Goal: Information Seeking & Learning: Learn about a topic

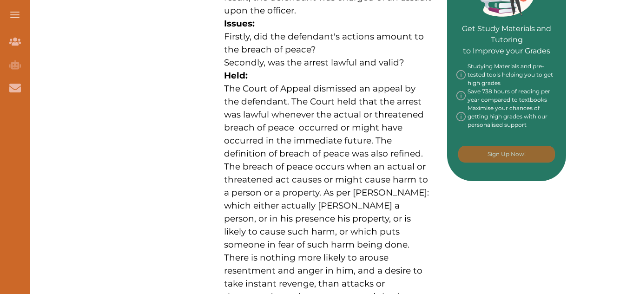
scroll to position [466, 0]
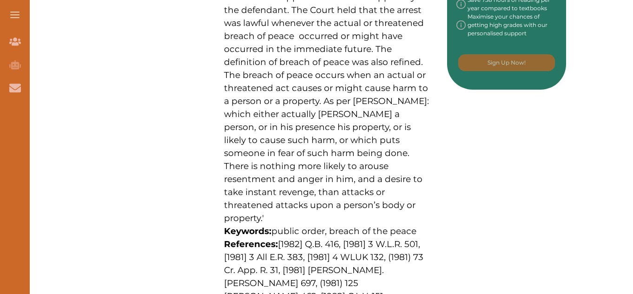
scroll to position [559, 0]
